Goal: Task Accomplishment & Management: Use online tool/utility

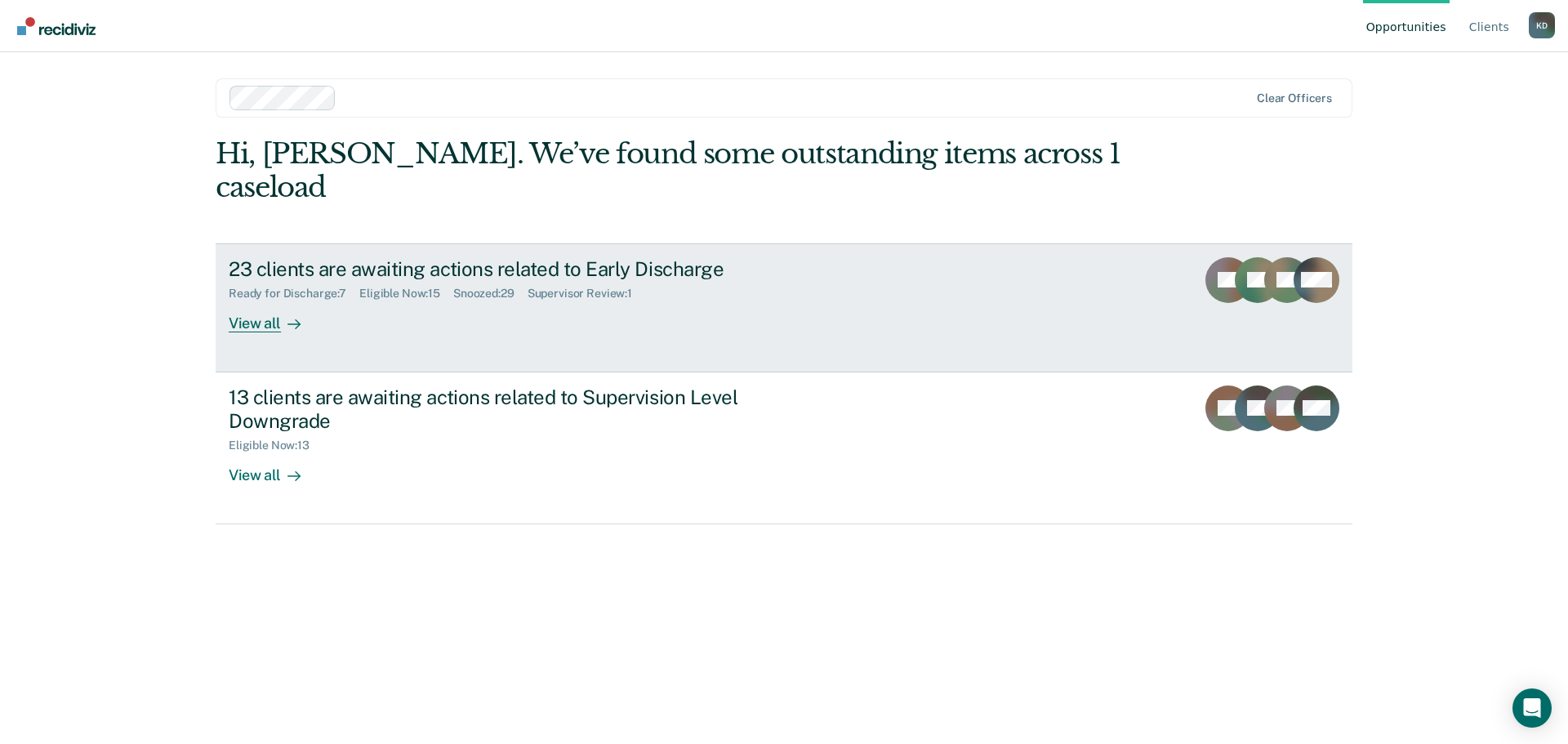
click at [279, 300] on div "View all" at bounding box center [274, 316] width 91 height 32
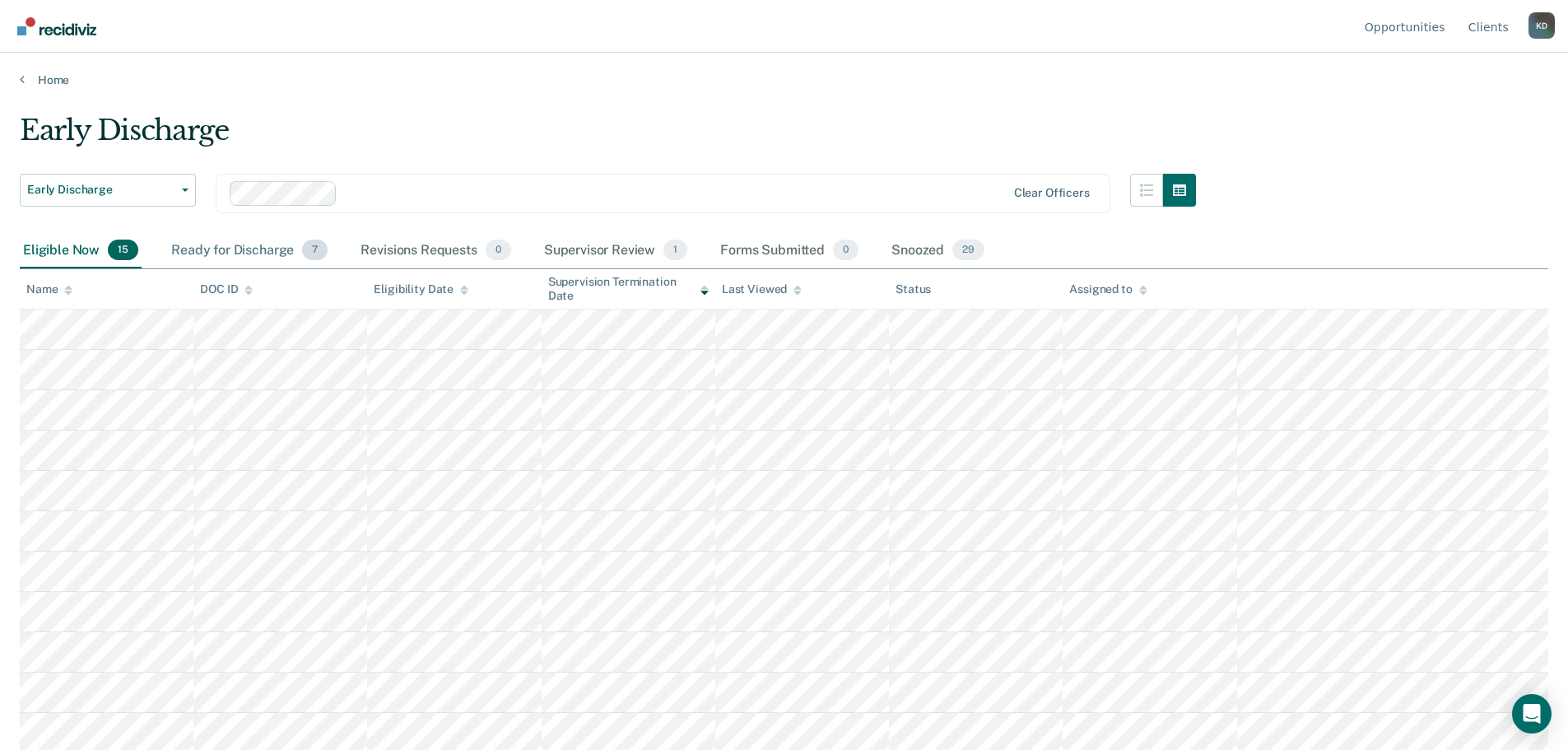
click at [278, 249] on div "Ready for Discharge 7" at bounding box center [249, 251] width 163 height 36
